Goal: Task Accomplishment & Management: Manage account settings

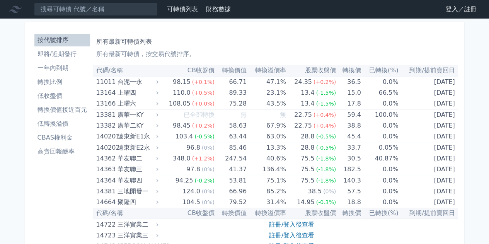
scroll to position [77, 0]
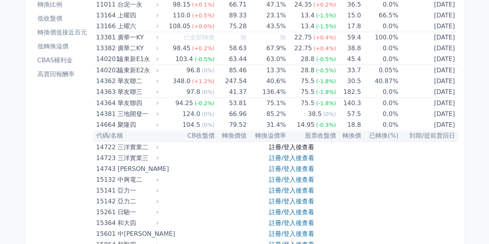
click at [284, 148] on link "註冊/登入後查看" at bounding box center [291, 146] width 45 height 7
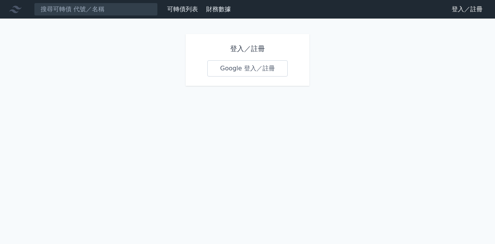
click at [241, 70] on link "Google 登入／註冊" at bounding box center [247, 68] width 80 height 16
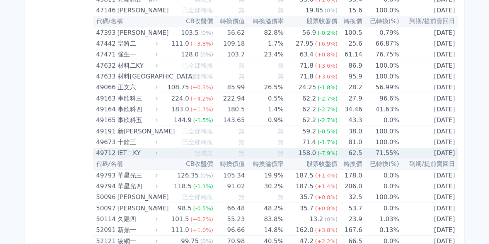
scroll to position [2590, 0]
